Goal: Check status: Check status

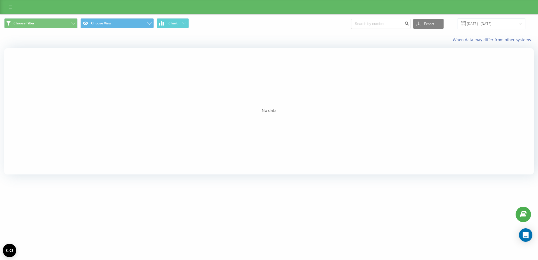
click at [226, 32] on div "Choose Filter Choose View Chart Export .csv .xls .xlsx 01.09.2025 - 30.09.2025" at bounding box center [268, 23] width 537 height 19
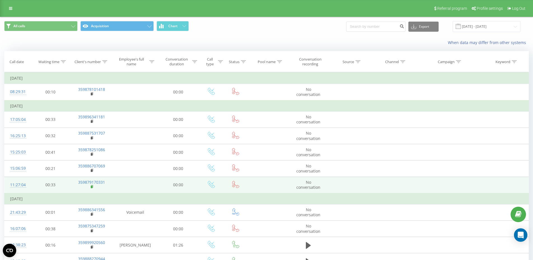
click at [92, 188] on rect at bounding box center [92, 186] width 2 height 3
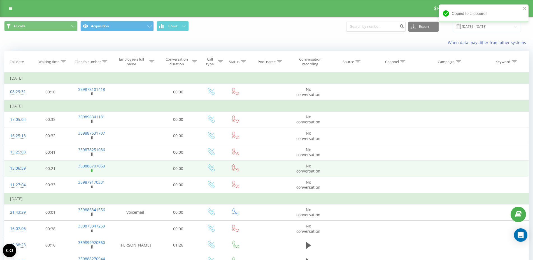
click at [92, 171] on rect at bounding box center [92, 170] width 2 height 3
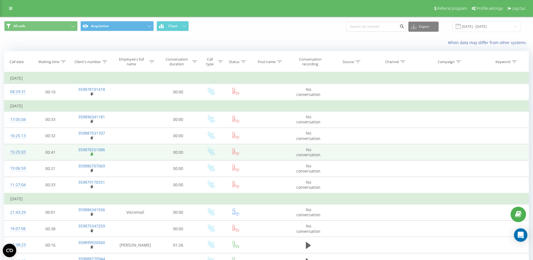
click at [92, 155] on rect at bounding box center [92, 154] width 2 height 3
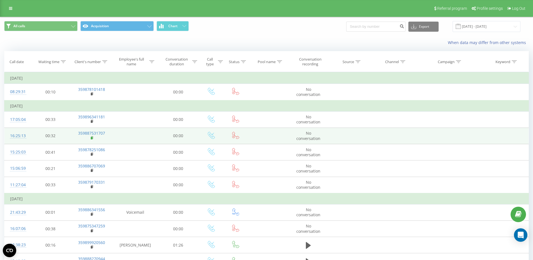
click at [91, 139] on rect at bounding box center [92, 138] width 2 height 3
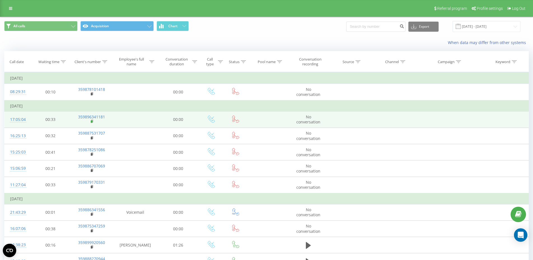
click at [92, 122] on rect at bounding box center [92, 121] width 2 height 3
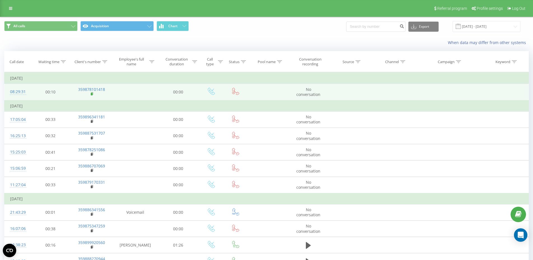
click at [92, 93] on rect at bounding box center [92, 94] width 2 height 3
